Goal: Browse casually

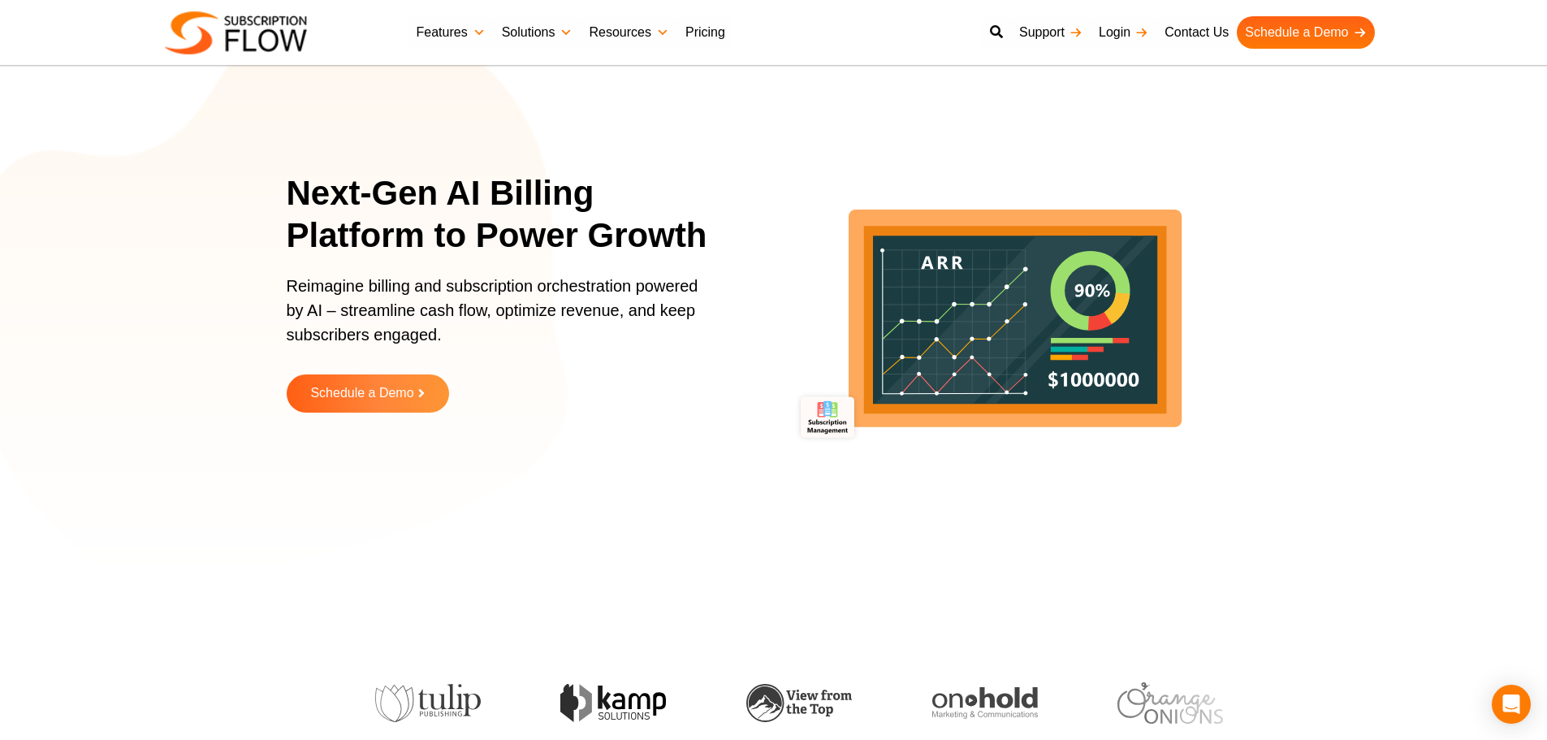
click at [268, 325] on section "Next-Gen AI Billing Platform to Power Growth Reimagine billing and subscription…" at bounding box center [773, 305] width 1547 height 528
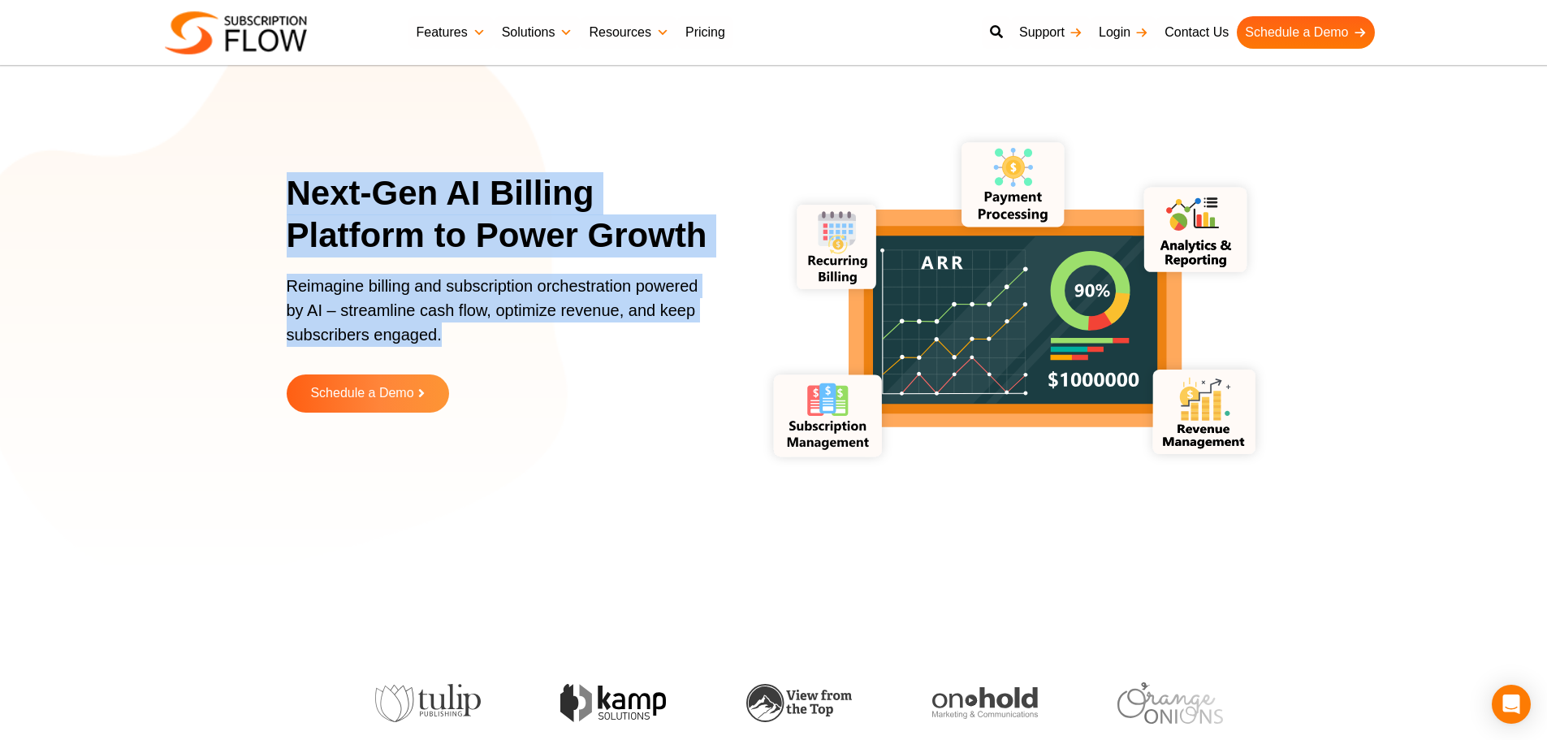
drag, startPoint x: 289, startPoint y: 185, endPoint x: 507, endPoint y: 337, distance: 265.4
click at [507, 337] on div "Next-Gen AI Billing Platform to Power Growth Reimagine billing and subscription…" at bounding box center [508, 304] width 443 height 265
click at [404, 191] on h1 "Next-Gen AI Billing Platform to Power Growth" at bounding box center [508, 214] width 443 height 85
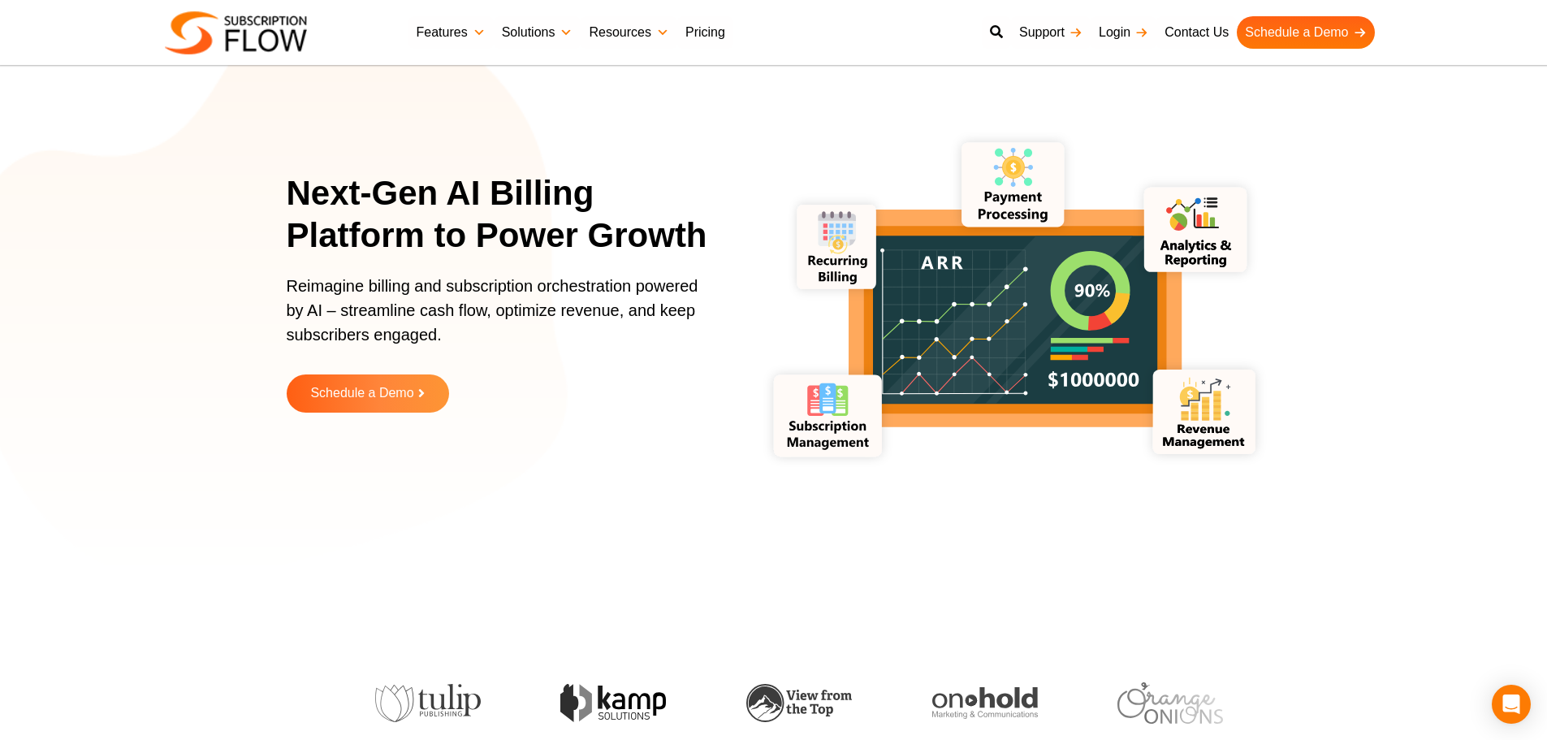
click at [404, 191] on h1 "Next-Gen AI Billing Platform to Power Growth" at bounding box center [508, 214] width 443 height 85
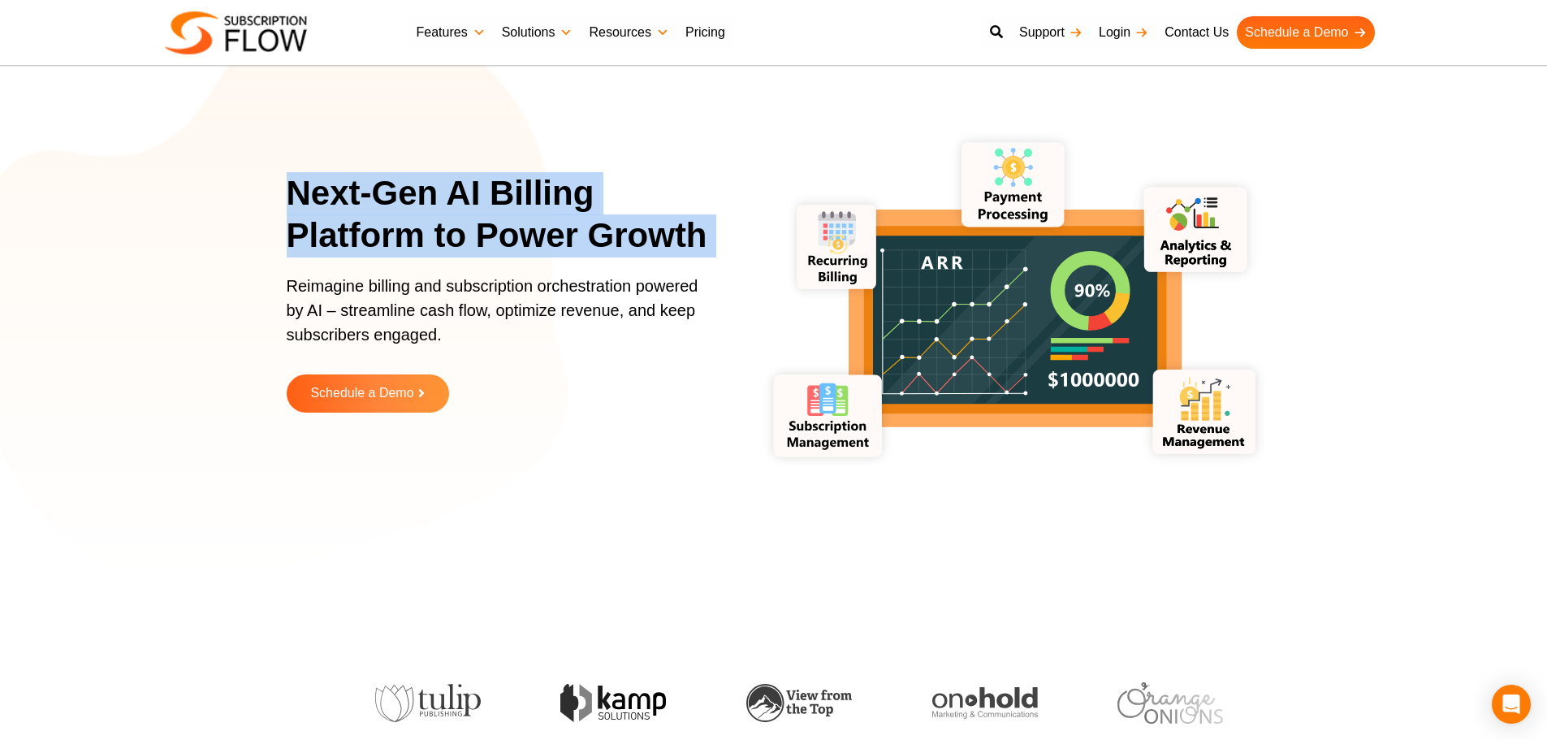
drag, startPoint x: 404, startPoint y: 191, endPoint x: 420, endPoint y: 196, distance: 16.2
click at [410, 192] on h1 "Next-Gen AI Billing Platform to Power Growth" at bounding box center [508, 214] width 443 height 85
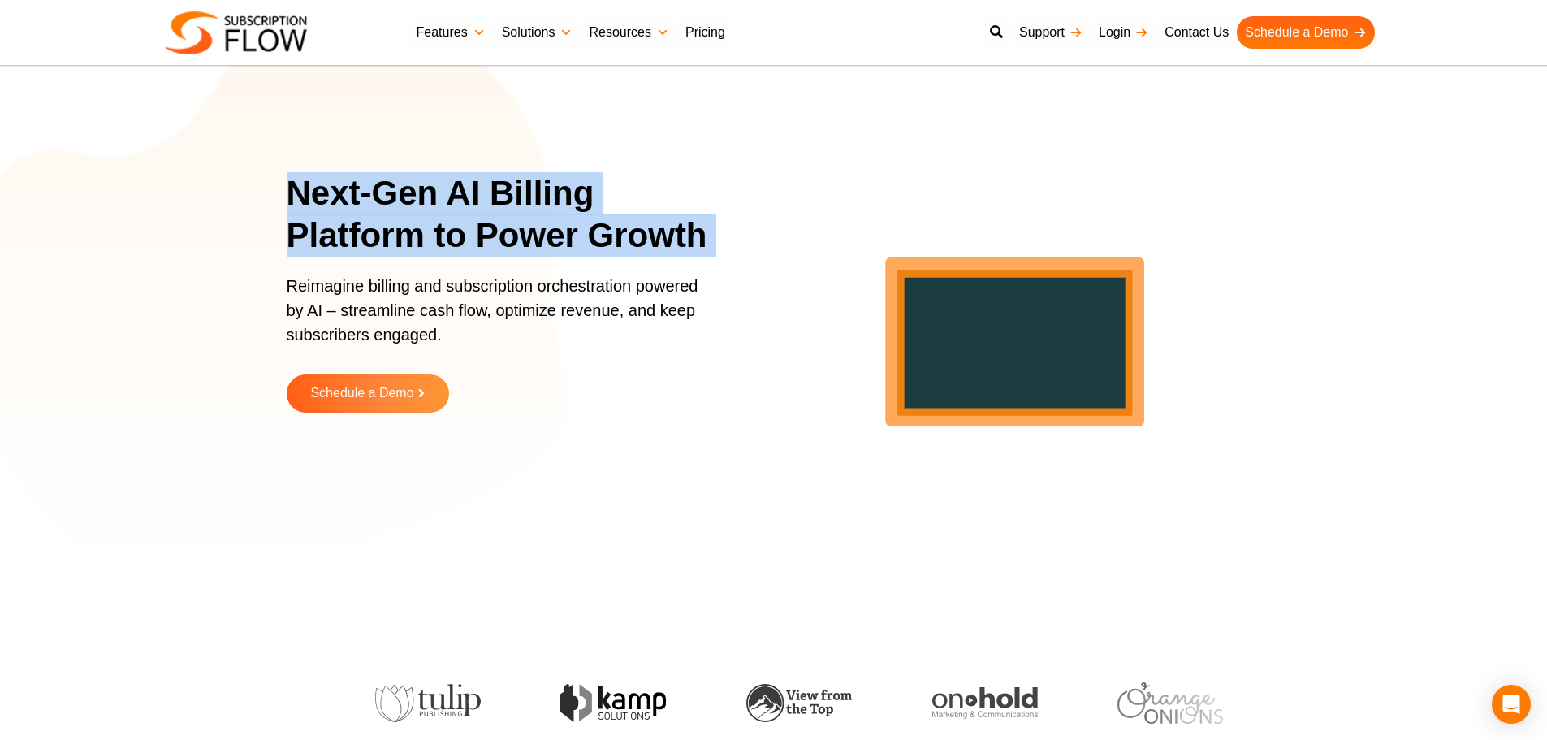
click at [457, 217] on h1 "Next-Gen AI Billing Platform to Power Growth" at bounding box center [508, 214] width 443 height 85
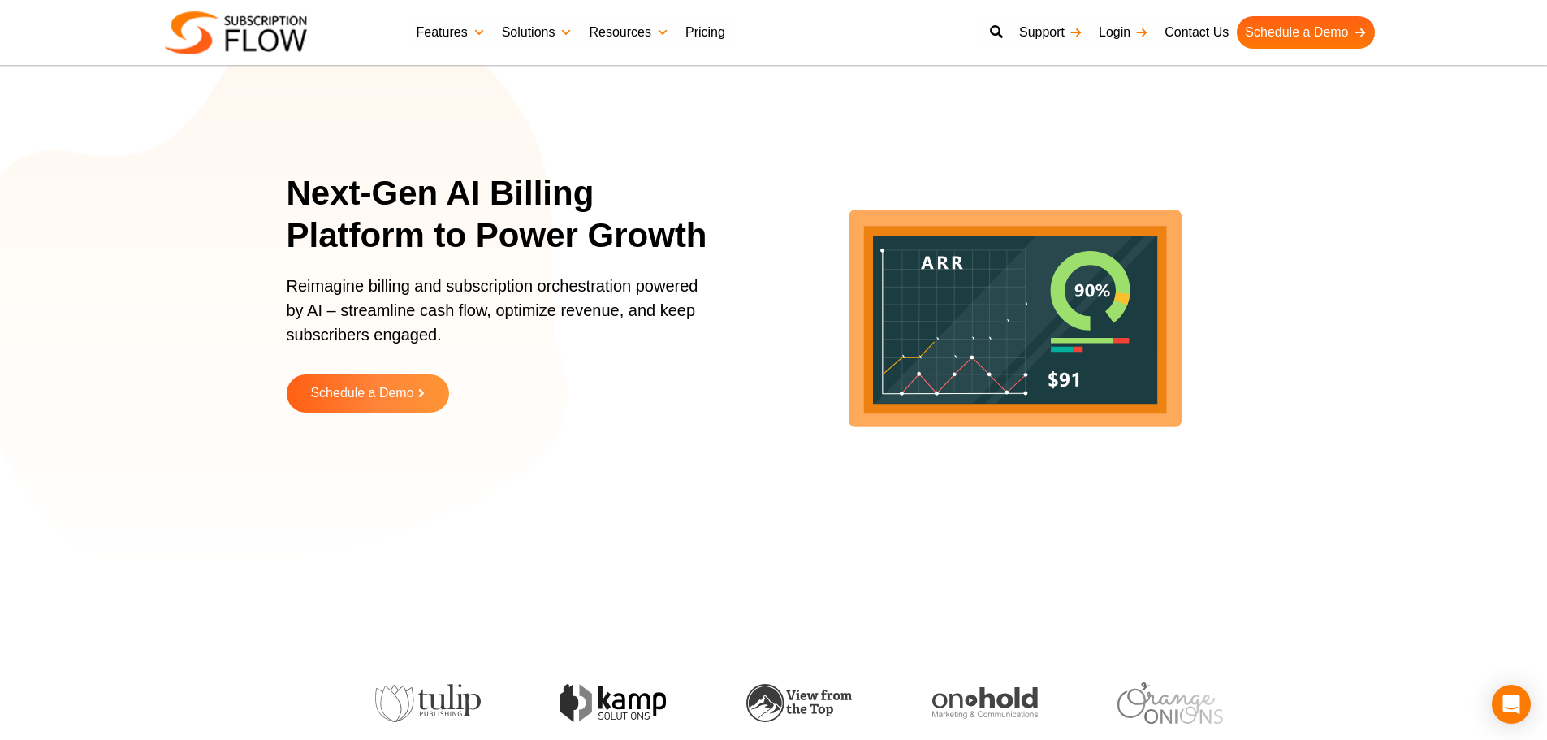
click at [313, 195] on h1 "Next-Gen AI Billing Platform to Power Growth" at bounding box center [508, 214] width 443 height 85
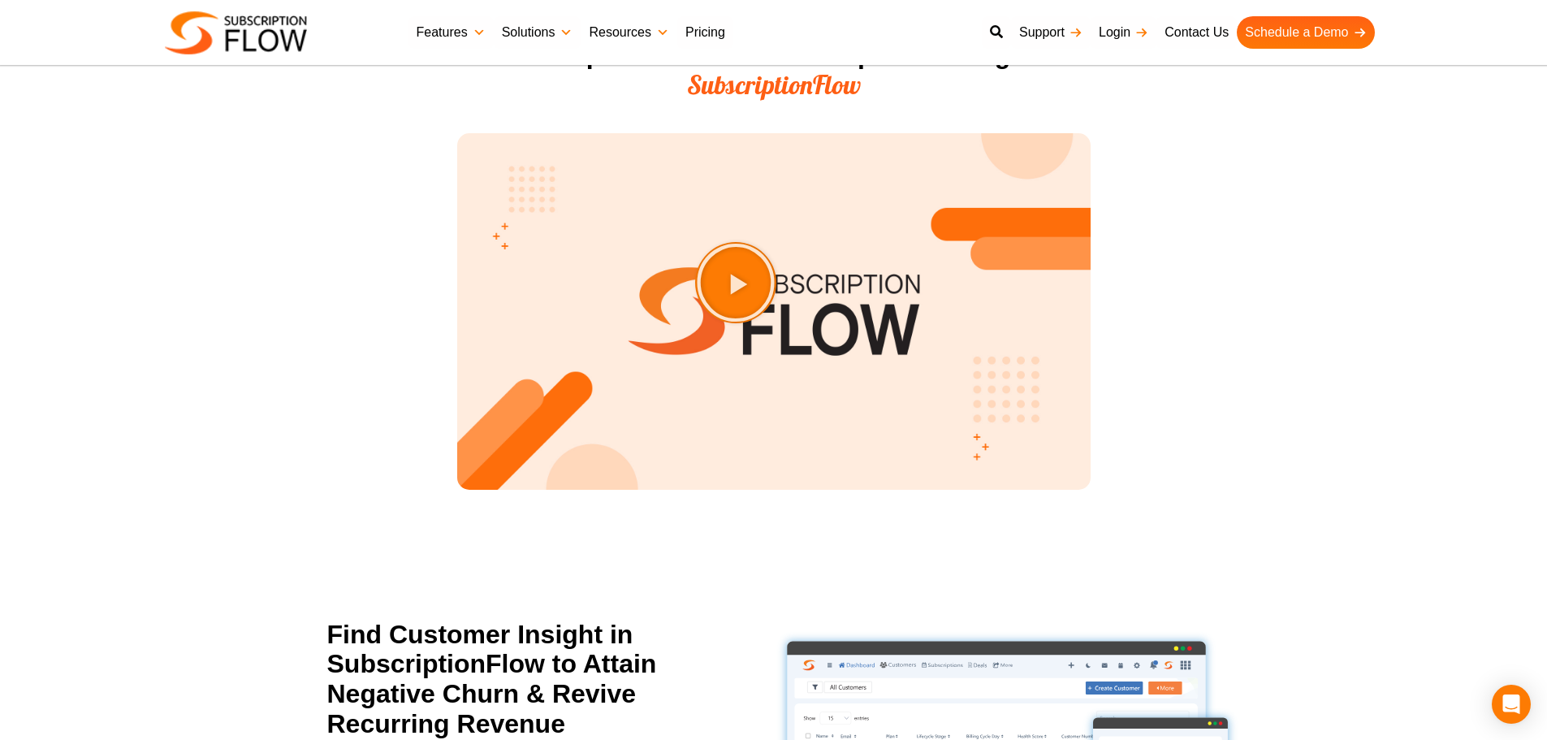
scroll to position [2589, 0]
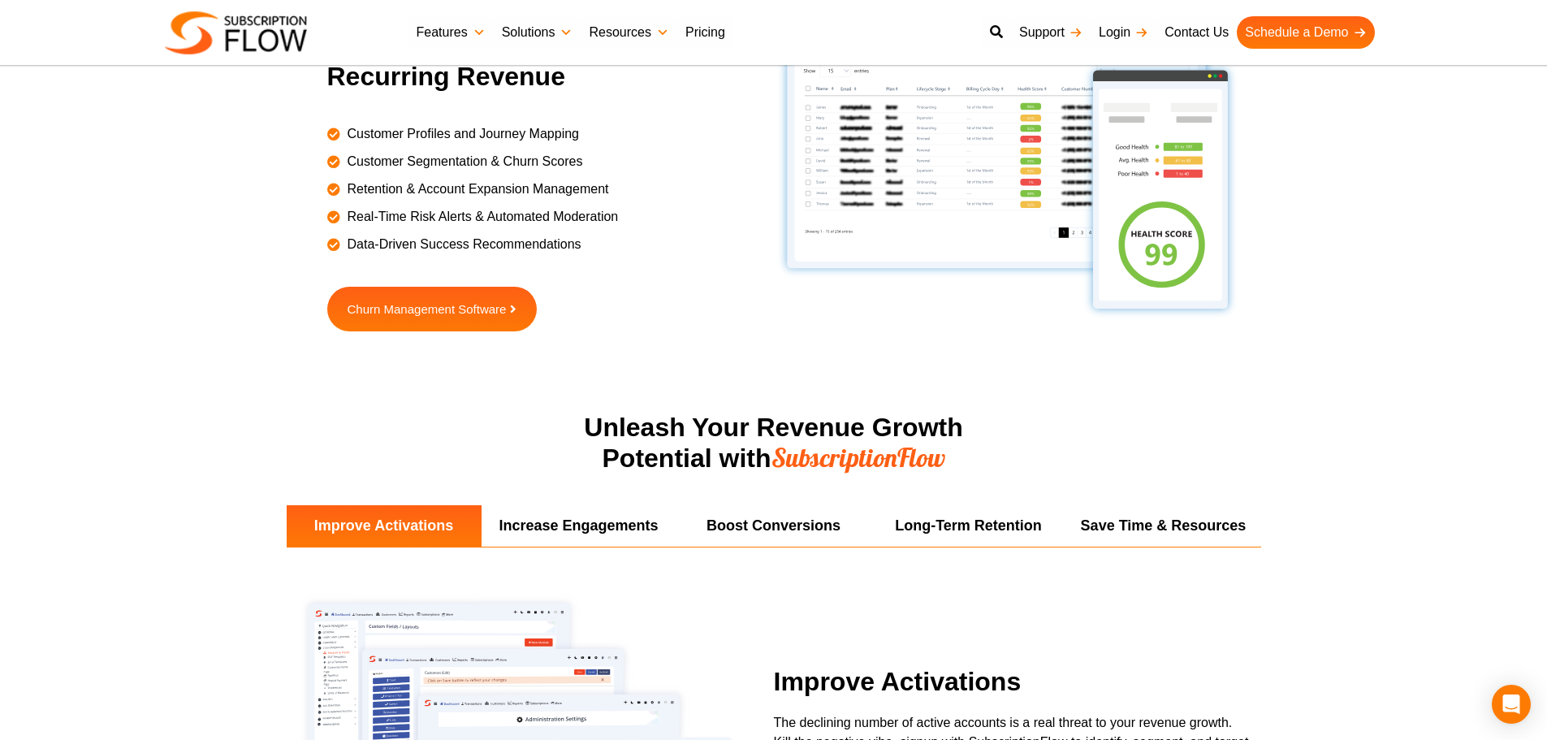
drag, startPoint x: 275, startPoint y: 227, endPoint x: 348, endPoint y: 282, distance: 90.9
click at [276, 226] on section "Find Customer Insight in SubscriptionFlow to Attain Negative Churn & Revive Rec…" at bounding box center [773, 192] width 1547 height 440
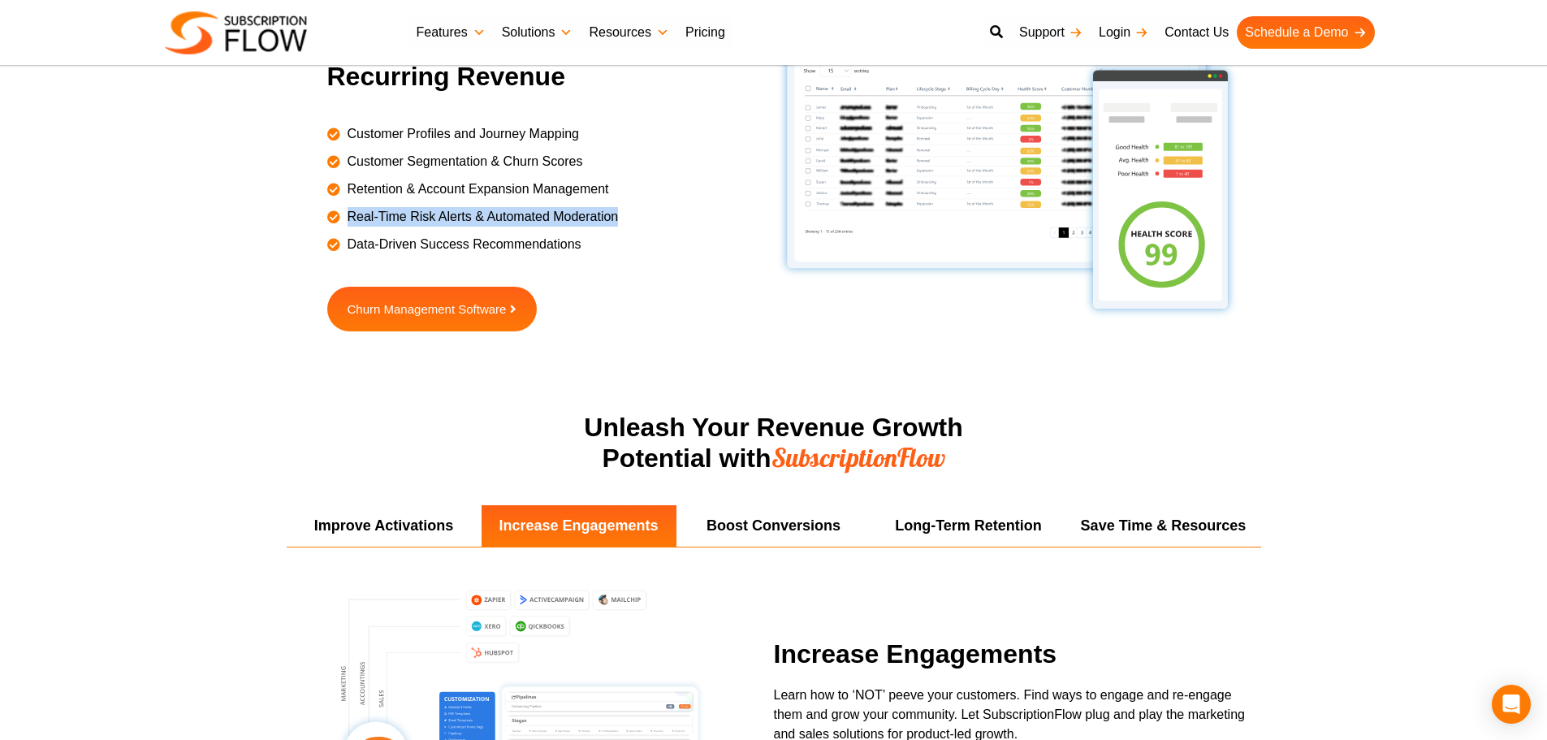
click at [119, 311] on section "Find Customer Insight in SubscriptionFlow to Attain Negative Churn & Revive Rec…" at bounding box center [773, 192] width 1547 height 440
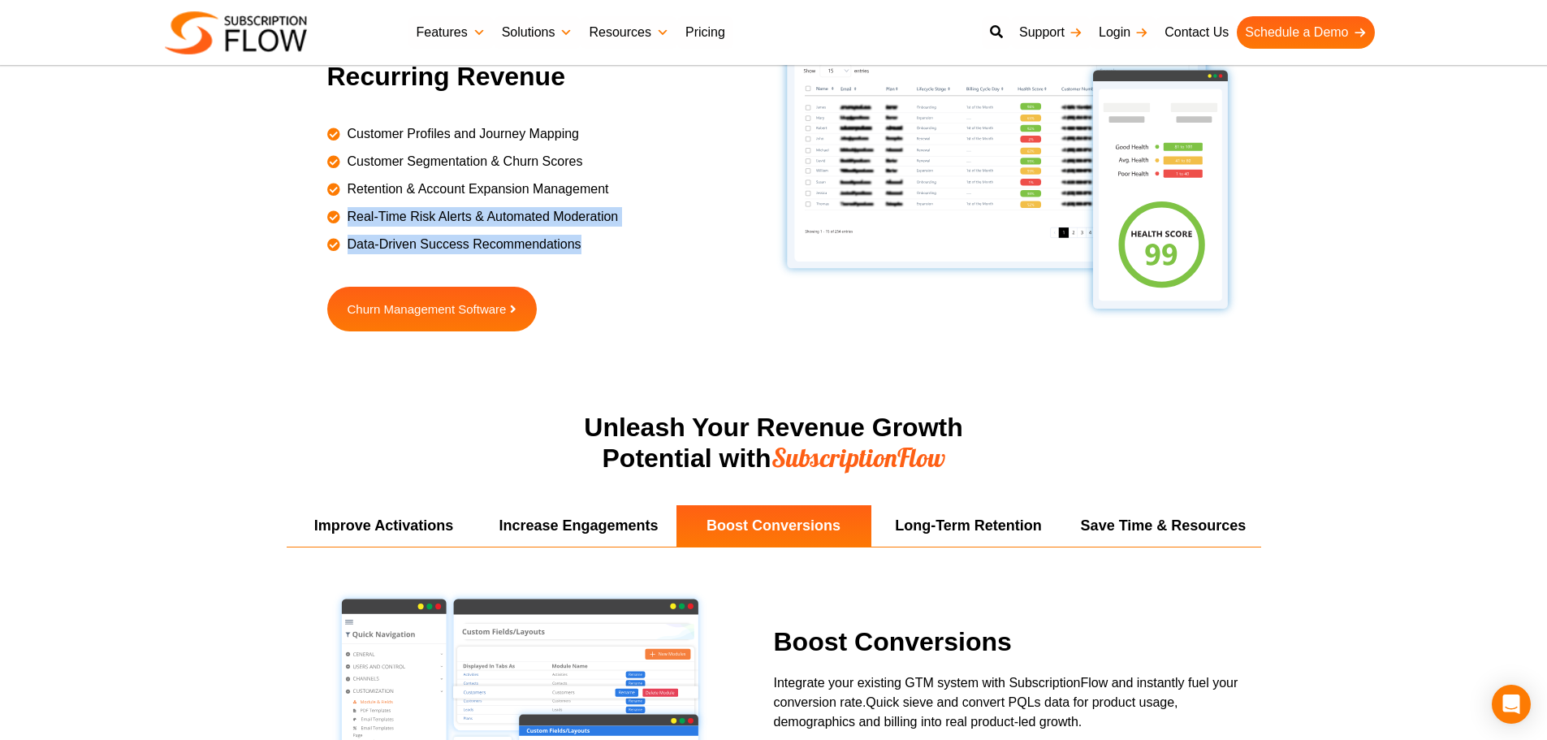
drag, startPoint x: 349, startPoint y: 217, endPoint x: 591, endPoint y: 239, distance: 243.0
click at [591, 239] on ul "Customer Profiles and Journey Mapping Customer Segmentation & Churn Scores Rete…" at bounding box center [550, 185] width 447 height 138
click at [497, 241] on span "Data-Driven Success Recommendations" at bounding box center [462, 244] width 238 height 19
drag, startPoint x: 497, startPoint y: 241, endPoint x: 404, endPoint y: 248, distance: 92.9
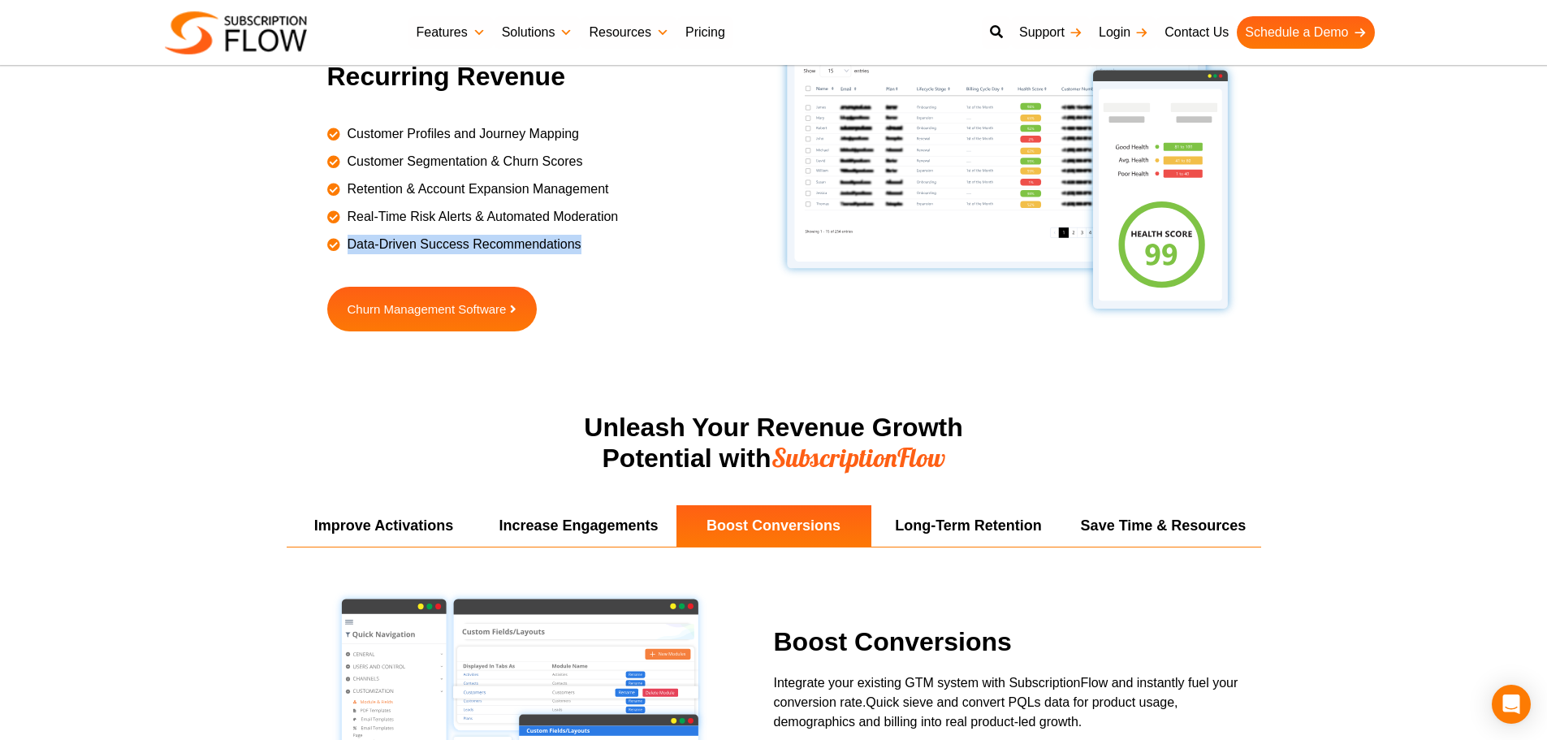
click at [491, 242] on span "Data-Driven Success Recommendations" at bounding box center [462, 244] width 238 height 19
click at [404, 248] on span "Data-Driven Success Recommendations" at bounding box center [462, 244] width 238 height 19
click at [353, 244] on span "Data-Driven Success Recommendations" at bounding box center [462, 244] width 238 height 19
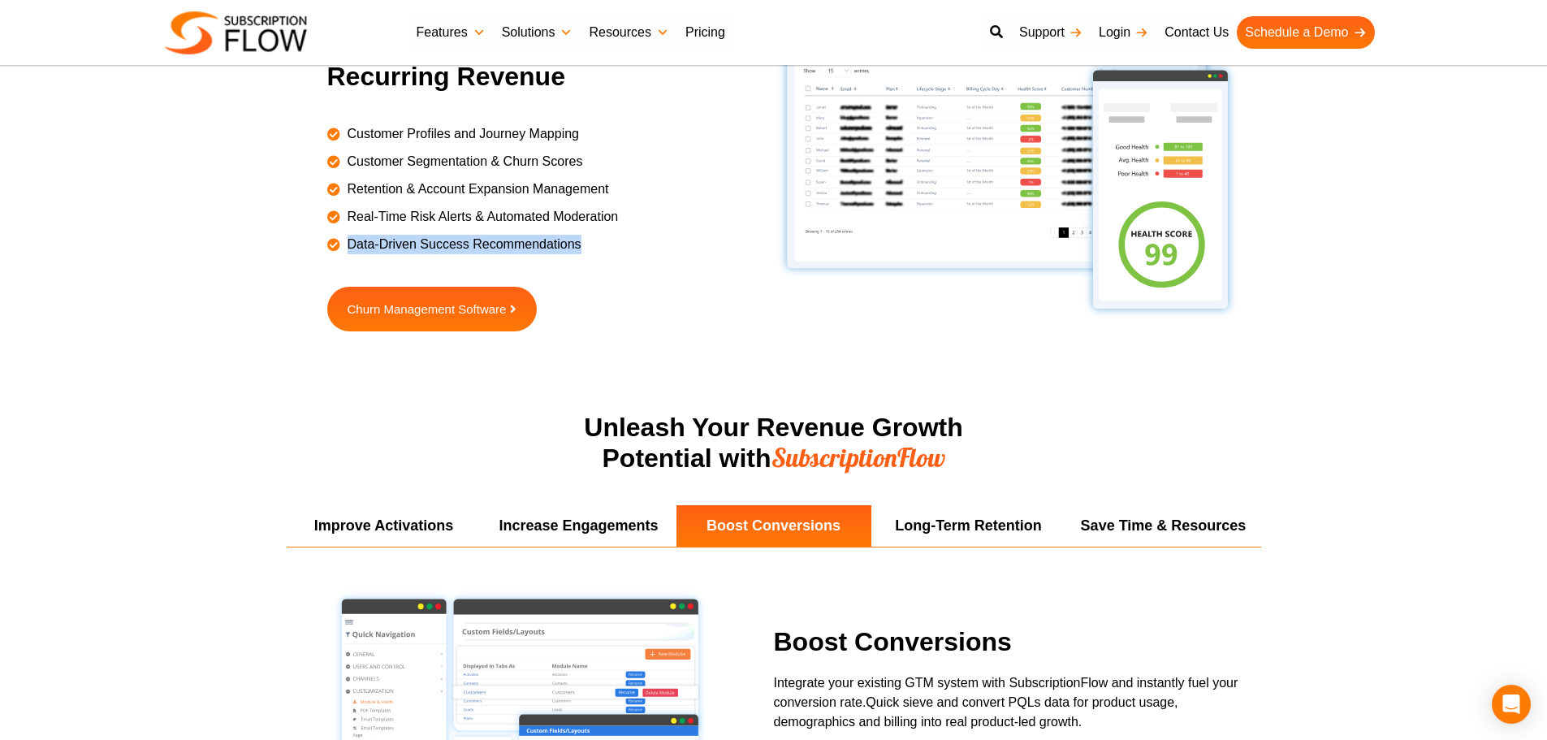
click at [353, 244] on span "Data-Driven Success Recommendations" at bounding box center [462, 244] width 238 height 19
click at [347, 139] on span "Customer Profiles and Journey Mapping" at bounding box center [460, 133] width 235 height 19
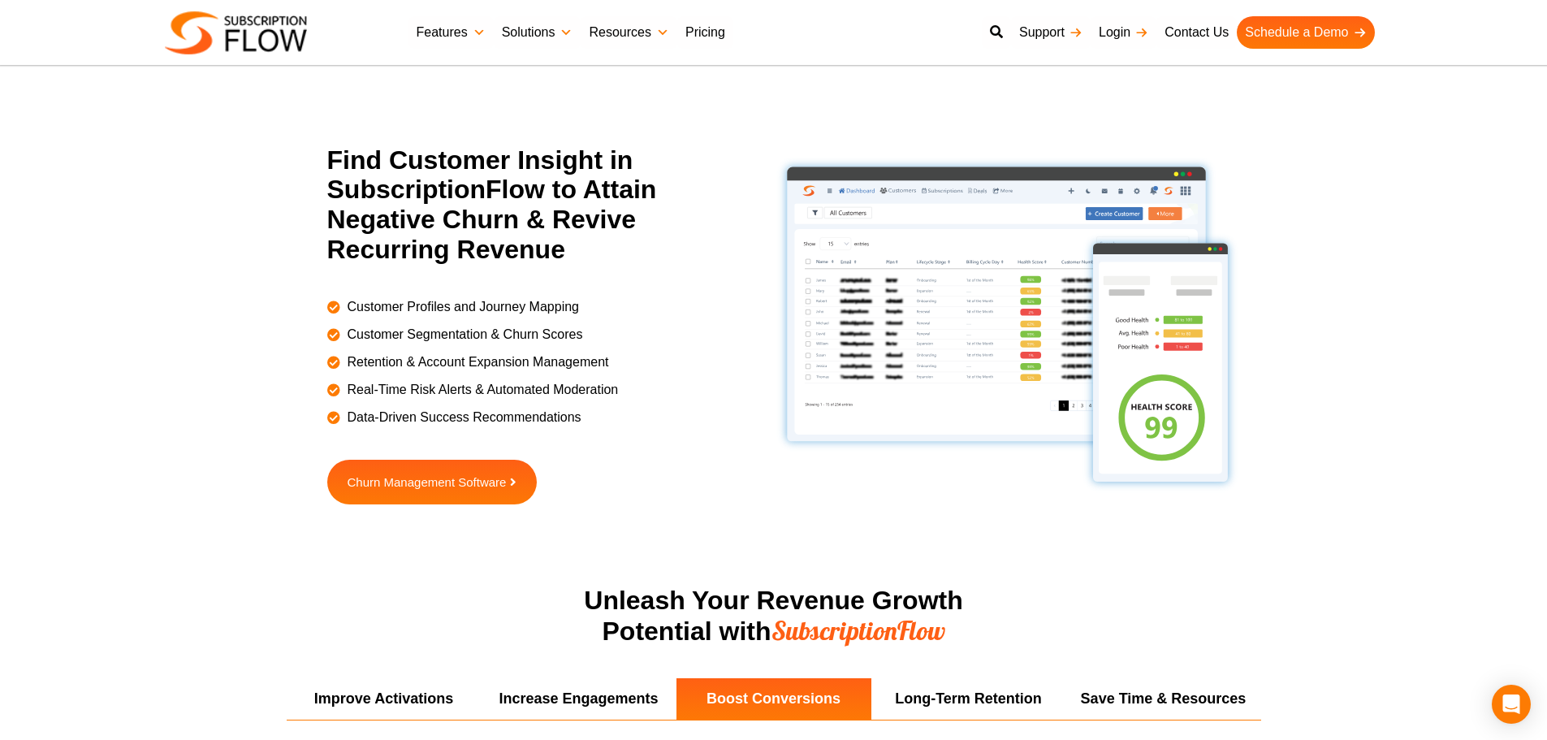
scroll to position [2264, 0]
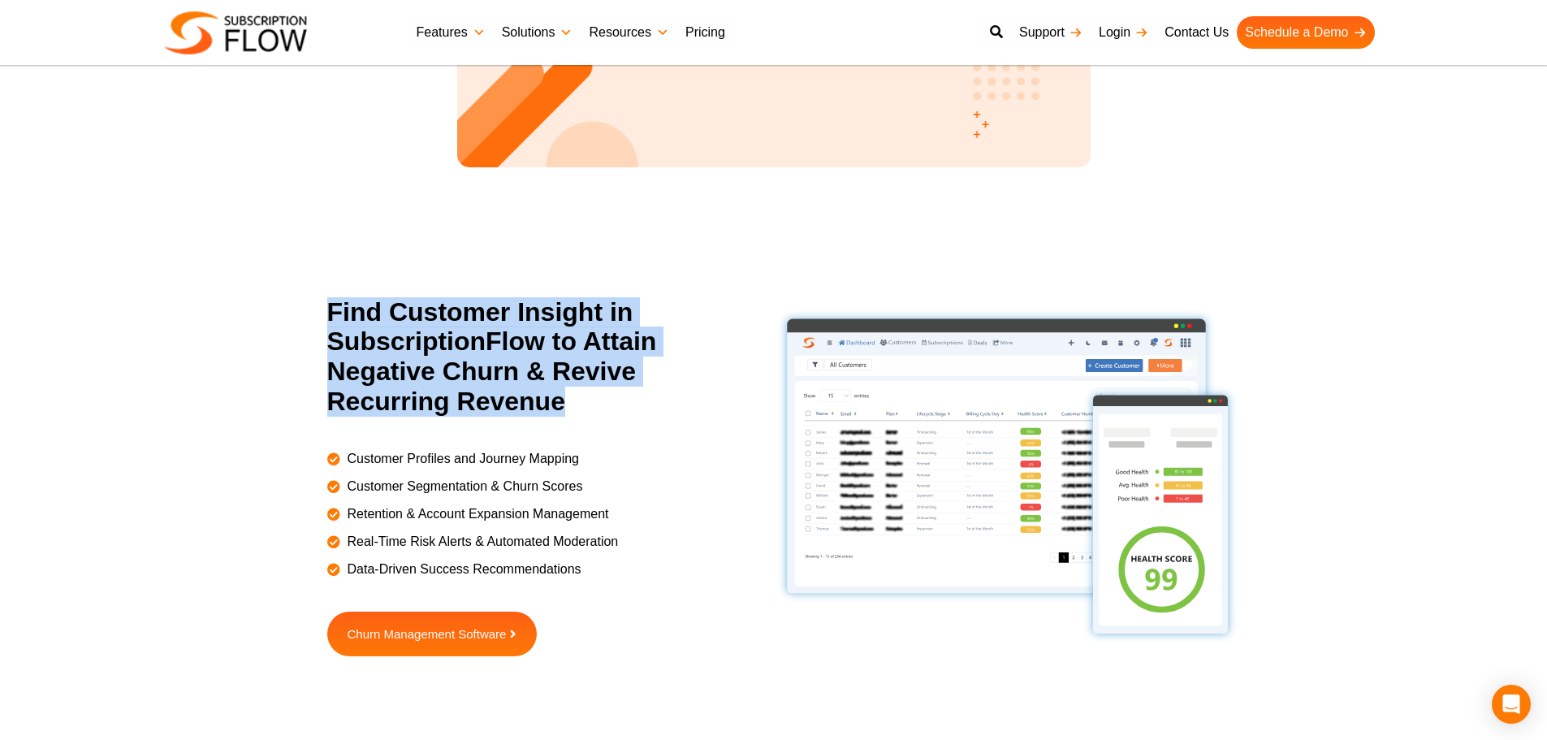
drag, startPoint x: 473, startPoint y: 376, endPoint x: 477, endPoint y: 352, distance: 23.8
click at [600, 415] on div "Next-Gen AI Billing Platform to Power Growth Reimagine billing and subscription…" at bounding box center [773, 521] width 1547 height 5570
click at [472, 348] on h2 "Find Customer Insight in SubscriptionFlow to Attain Negative Churn & Revive Rec…" at bounding box center [538, 356] width 422 height 119
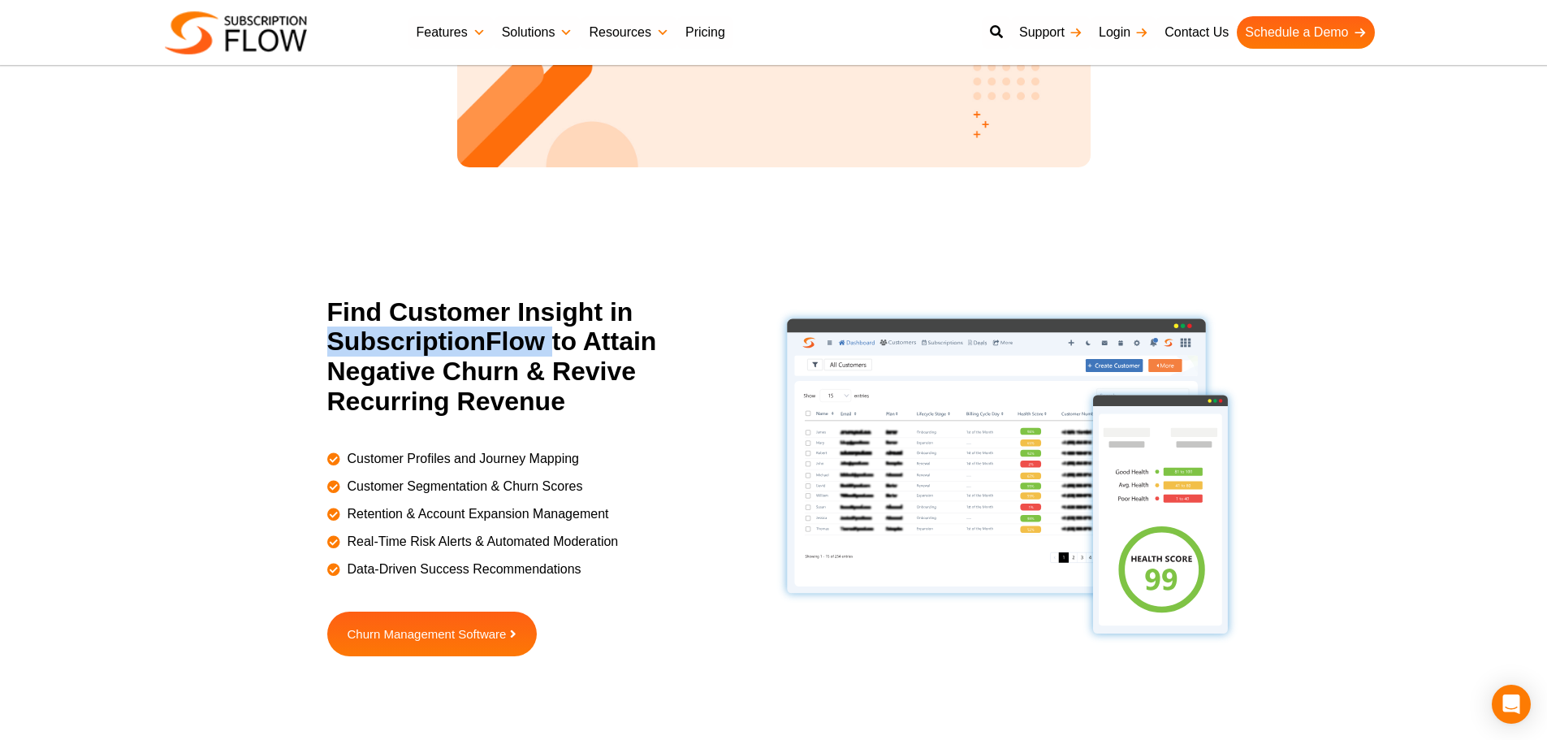
click at [472, 348] on h2 "Find Customer Insight in SubscriptionFlow to Attain Negative Churn & Revive Rec…" at bounding box center [538, 356] width 422 height 119
click at [436, 324] on h2 "Find Customer Insight in SubscriptionFlow to Attain Negative Churn & Revive Rec…" at bounding box center [538, 356] width 422 height 119
drag, startPoint x: 436, startPoint y: 324, endPoint x: 482, endPoint y: 323, distance: 46.3
click at [450, 324] on h2 "Find Customer Insight in SubscriptionFlow to Attain Negative Churn & Revive Rec…" at bounding box center [538, 356] width 422 height 119
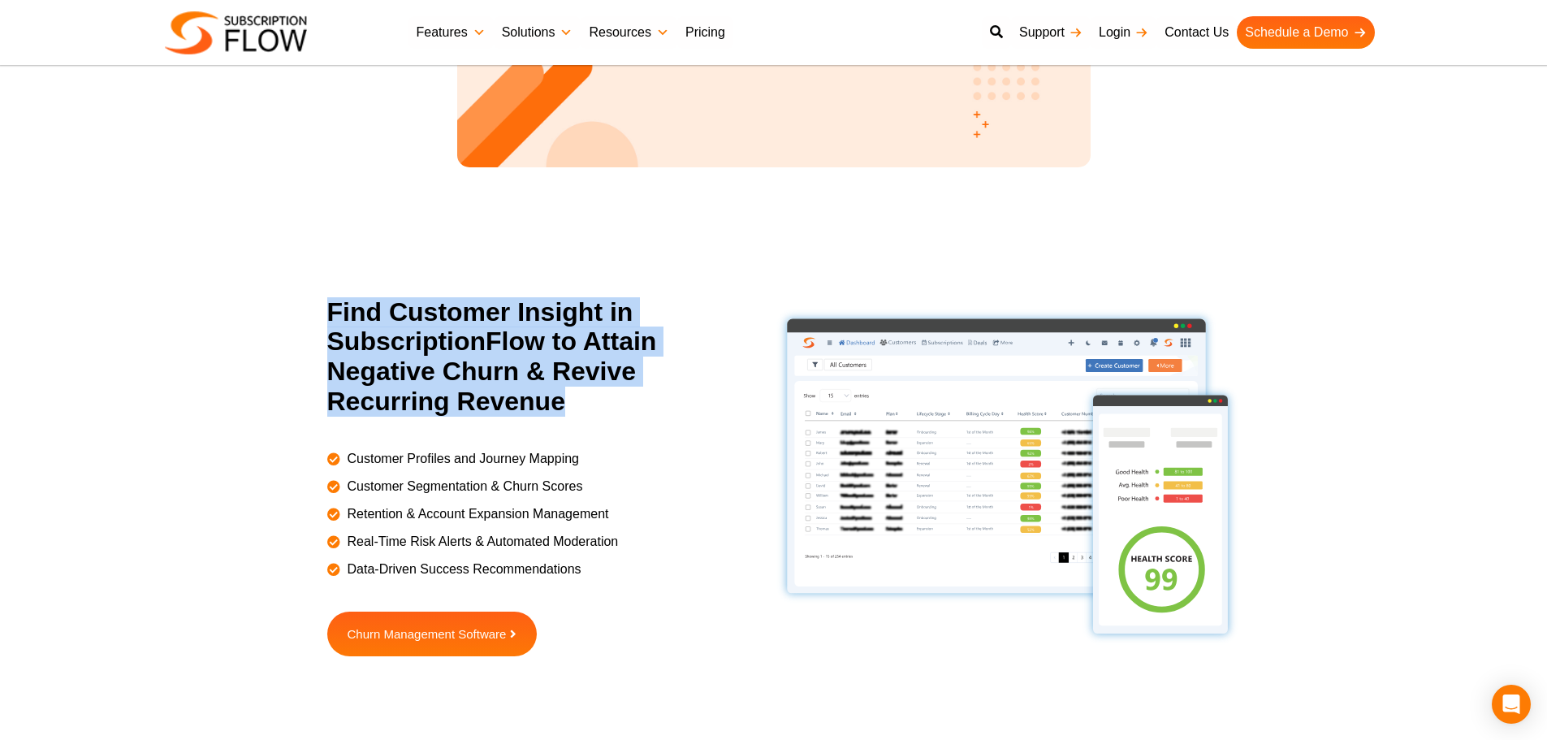
click at [538, 324] on h2 "Find Customer Insight in SubscriptionFlow to Attain Negative Churn & Revive Rec…" at bounding box center [538, 356] width 422 height 119
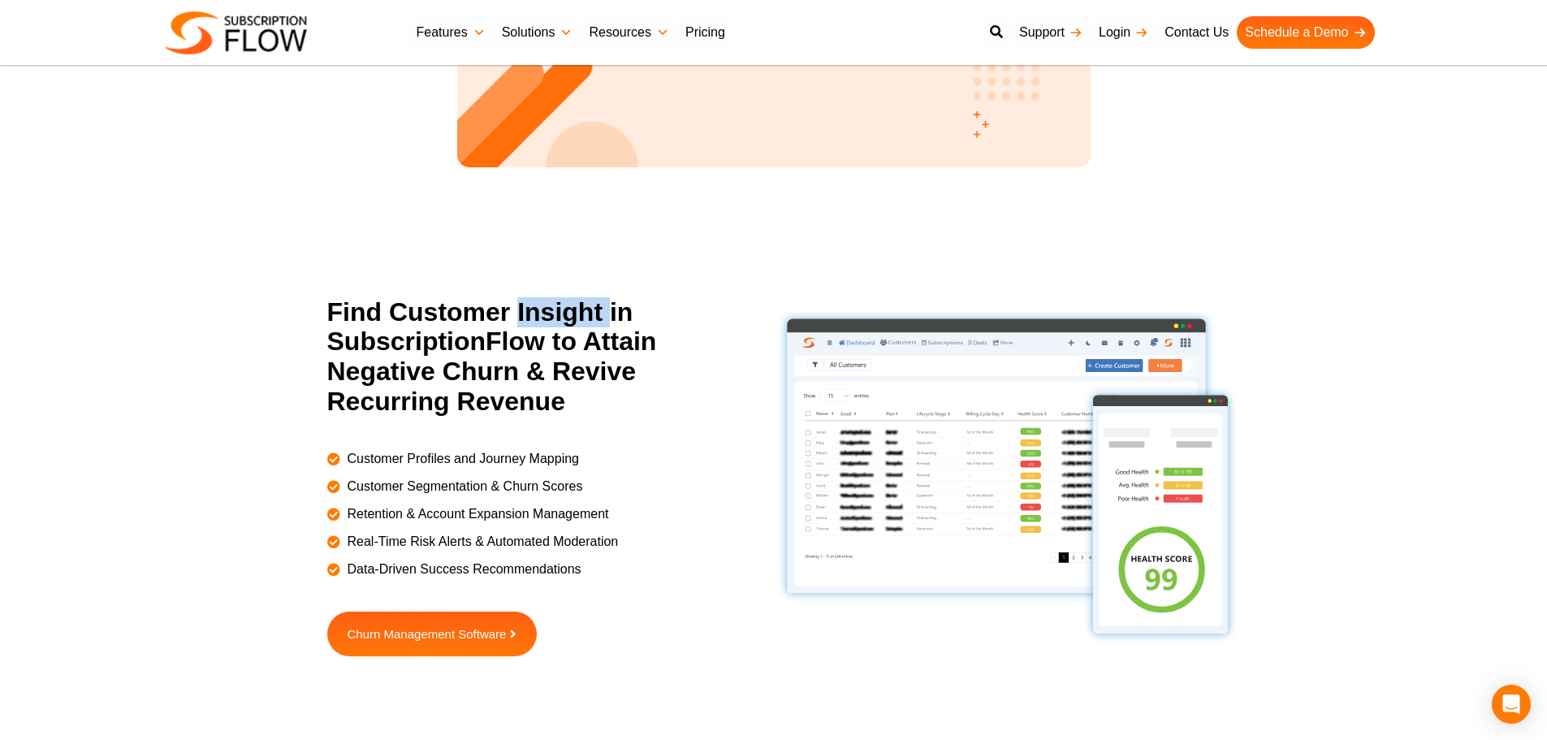
click at [538, 324] on h2 "Find Customer Insight in SubscriptionFlow to Attain Negative Churn & Revive Rec…" at bounding box center [538, 356] width 422 height 119
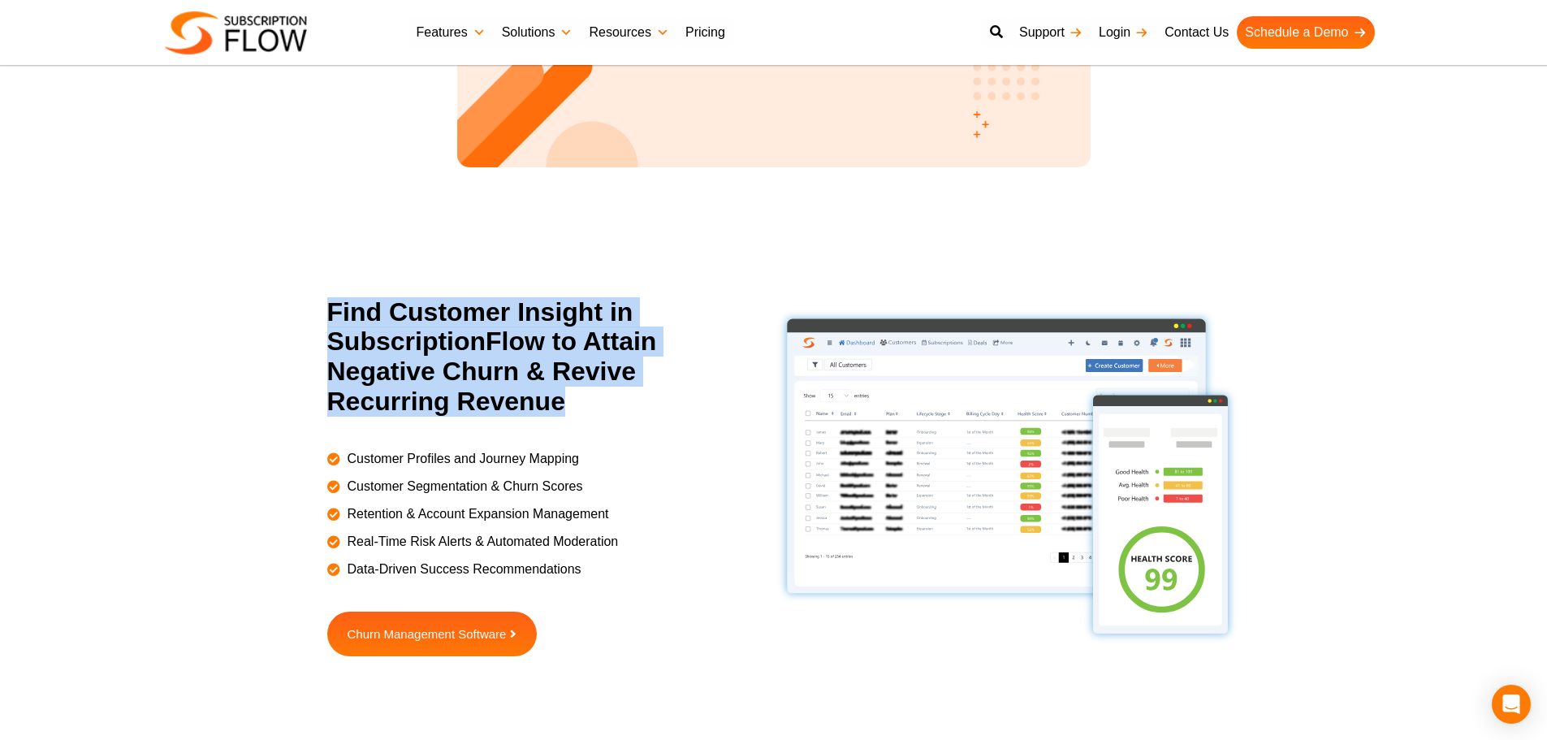
click at [538, 324] on h2 "Find Customer Insight in SubscriptionFlow to Attain Negative Churn & Revive Rec…" at bounding box center [538, 356] width 422 height 119
click at [585, 355] on h2 "Find Customer Insight in SubscriptionFlow to Attain Negative Churn & Revive Rec…" at bounding box center [538, 356] width 422 height 119
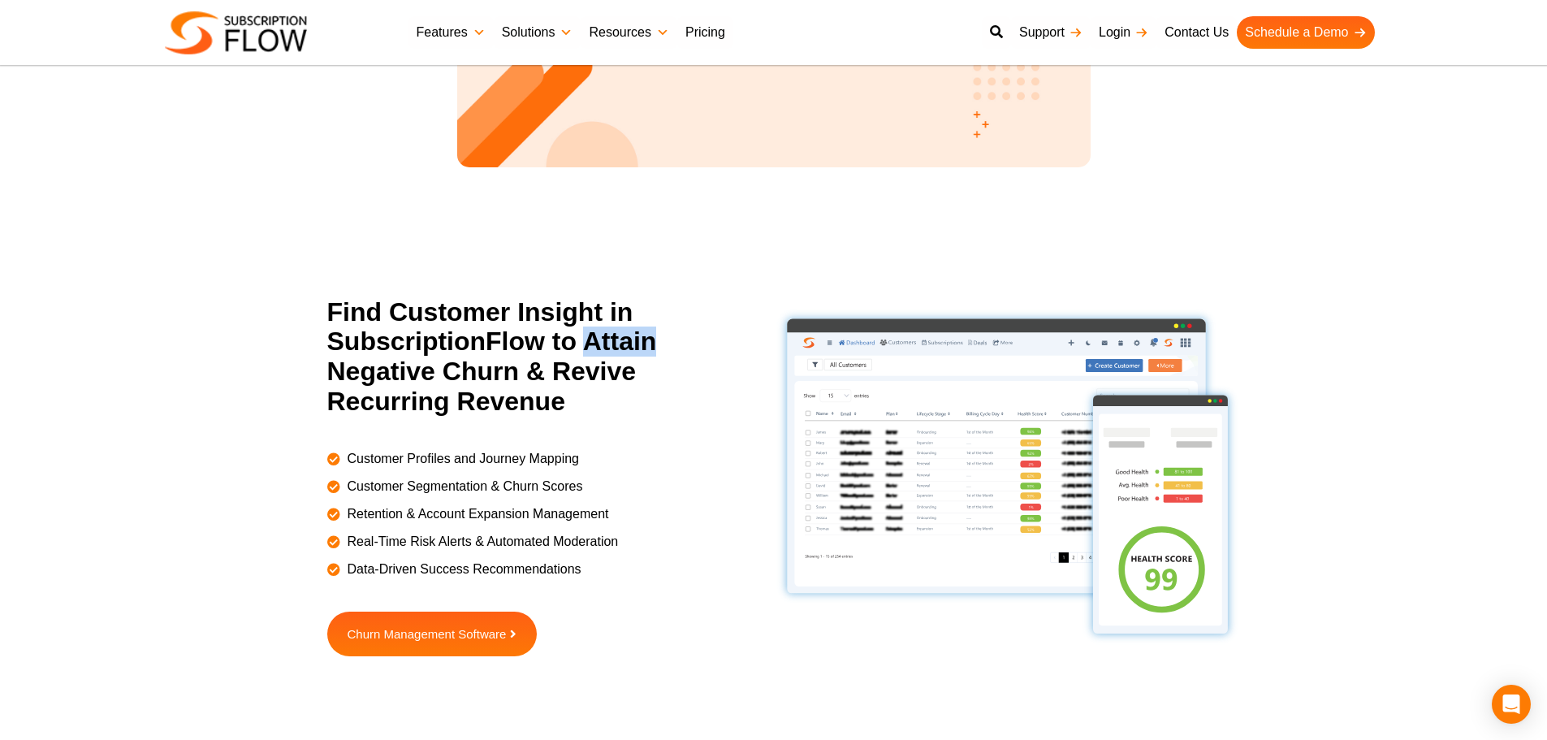
drag, startPoint x: 588, startPoint y: 345, endPoint x: 663, endPoint y: 348, distance: 74.8
click at [663, 348] on h2 "Find Customer Insight in SubscriptionFlow to Attain Negative Churn & Revive Rec…" at bounding box center [538, 356] width 422 height 119
click at [615, 347] on h2 "Find Customer Insight in SubscriptionFlow to Attain Negative Churn & Revive Rec…" at bounding box center [538, 356] width 422 height 119
click at [264, 226] on div "Next-Gen AI Billing Platform to Power Growth Reimagine billing and subscription…" at bounding box center [773, 528] width 1547 height 5584
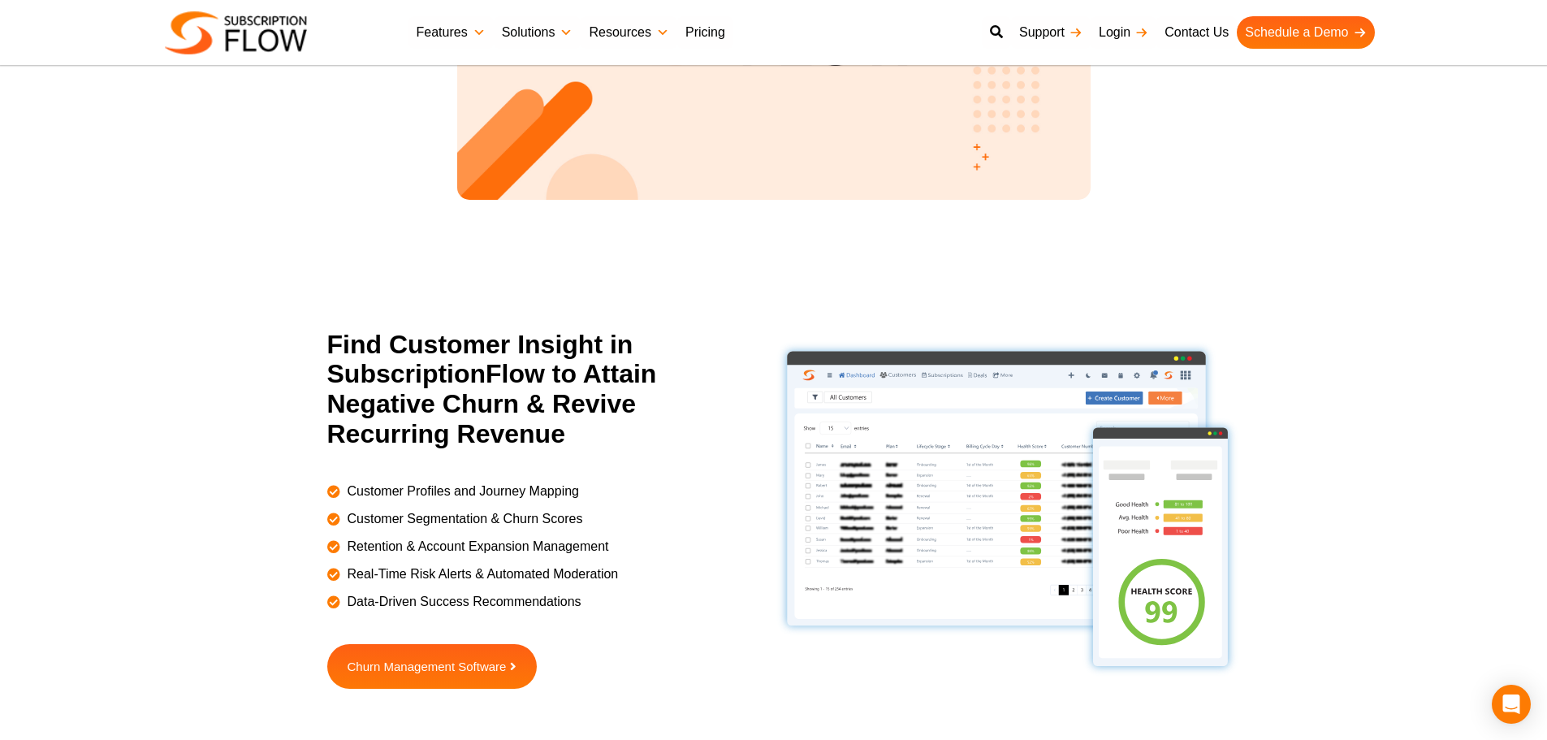
scroll to position [2199, 0]
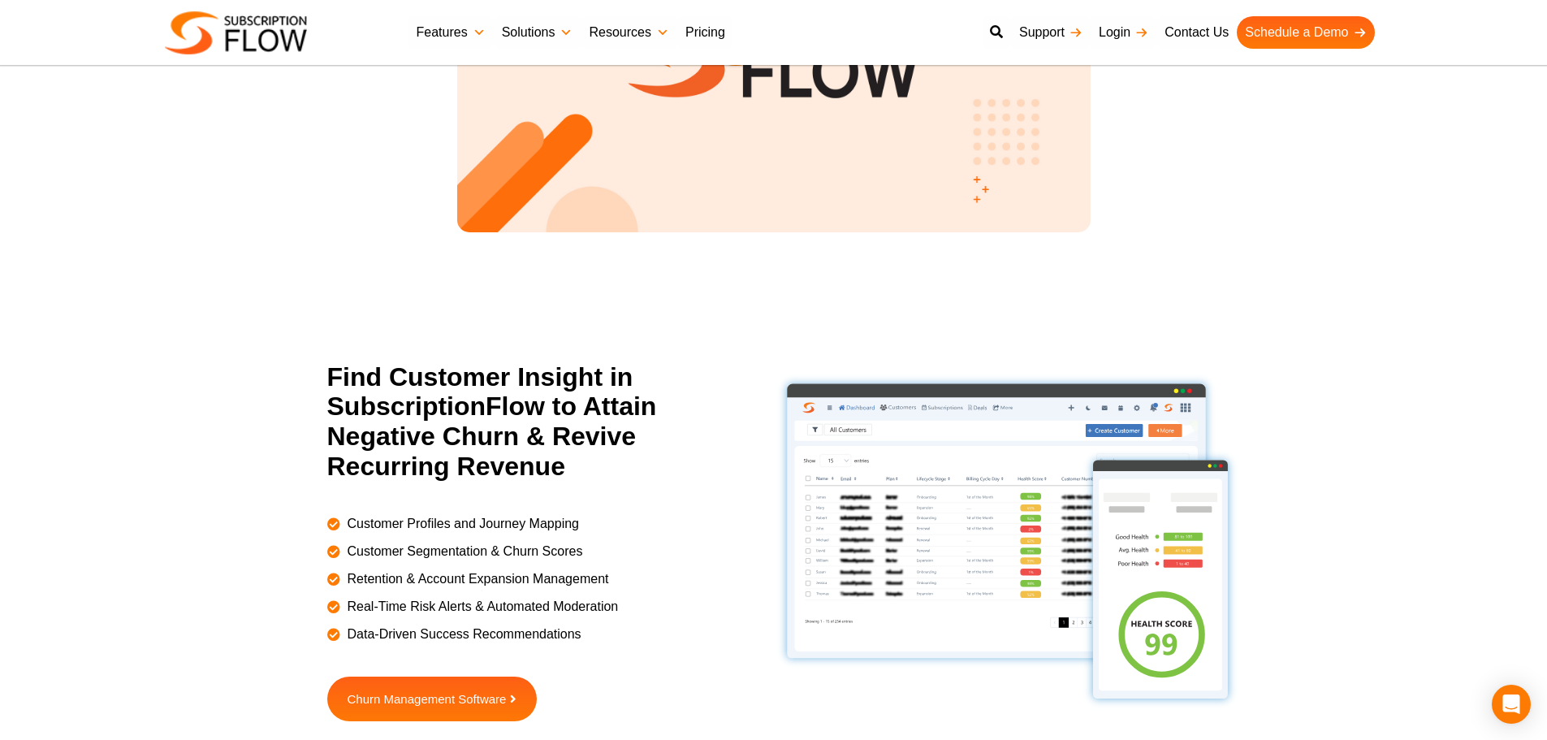
click at [1445, 358] on div "Next-Gen AI Billing Platform to Power Growth Reimagine billing and subscription…" at bounding box center [773, 598] width 1547 height 5595
